Goal: Navigation & Orientation: Understand site structure

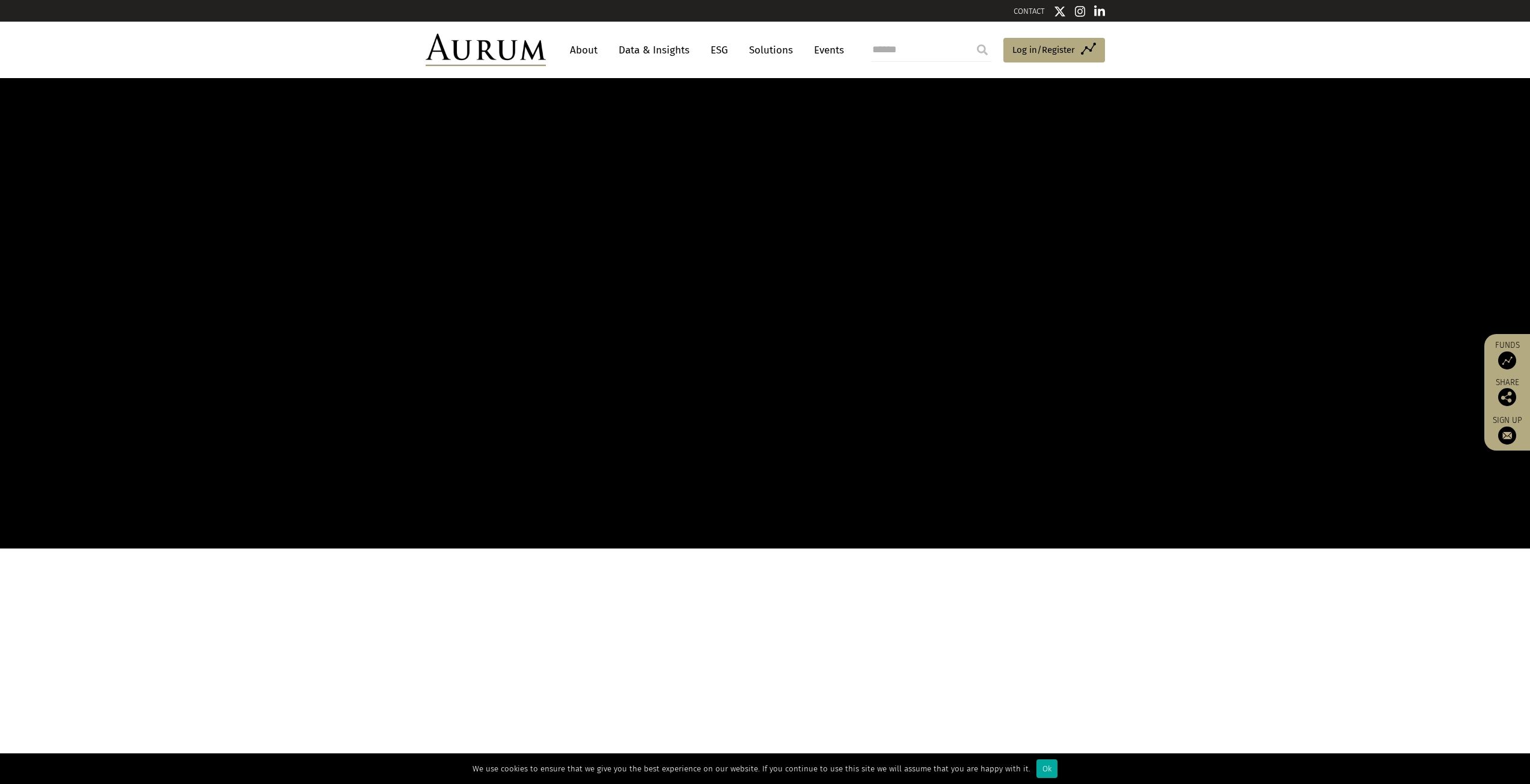
click at [1081, 11] on img at bounding box center [1080, 11] width 11 height 12
click at [1100, 12] on img at bounding box center [1099, 11] width 11 height 12
click at [579, 51] on link "About" at bounding box center [583, 50] width 40 height 23
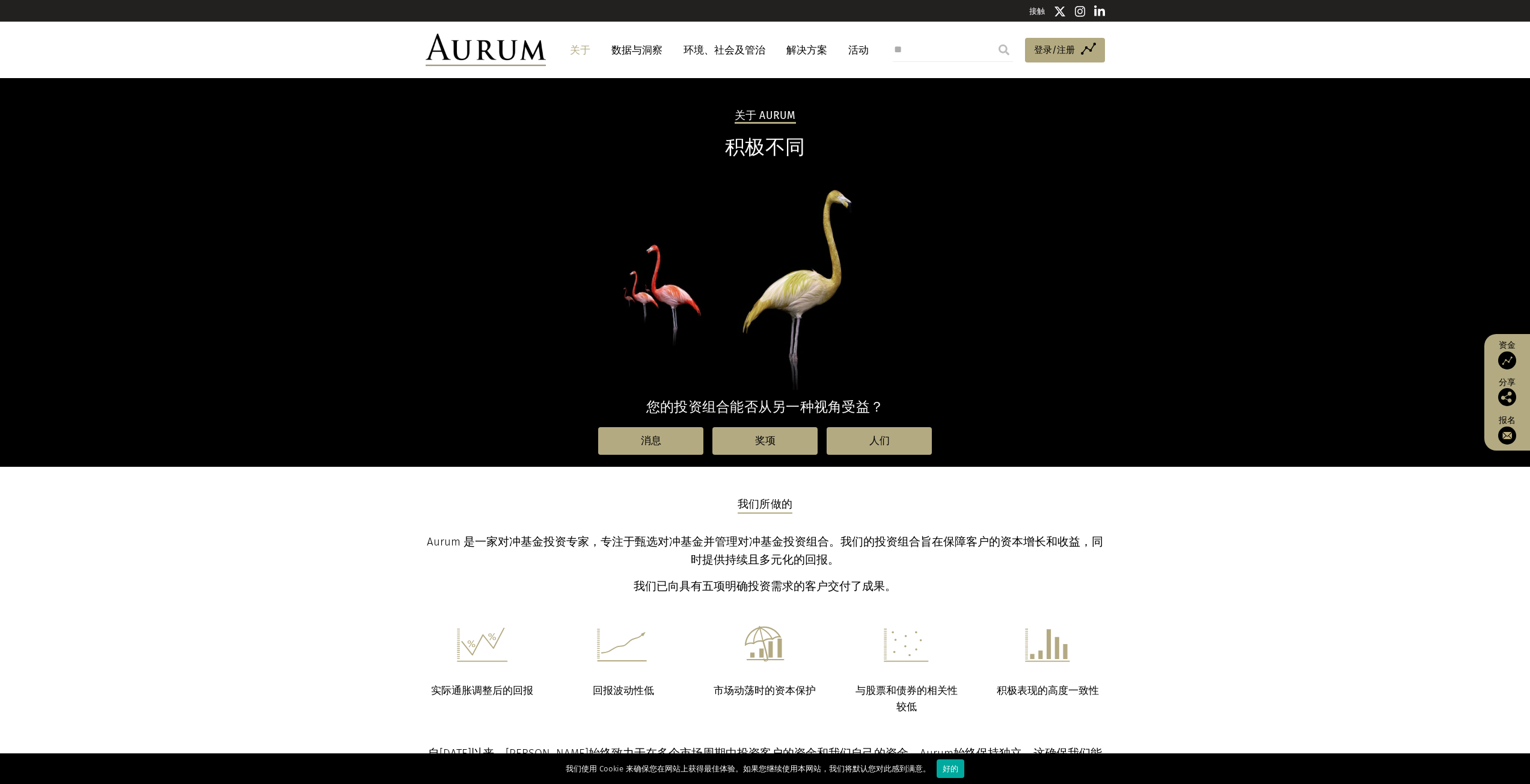
click at [478, 51] on img at bounding box center [486, 50] width 121 height 32
